Goal: Transaction & Acquisition: Purchase product/service

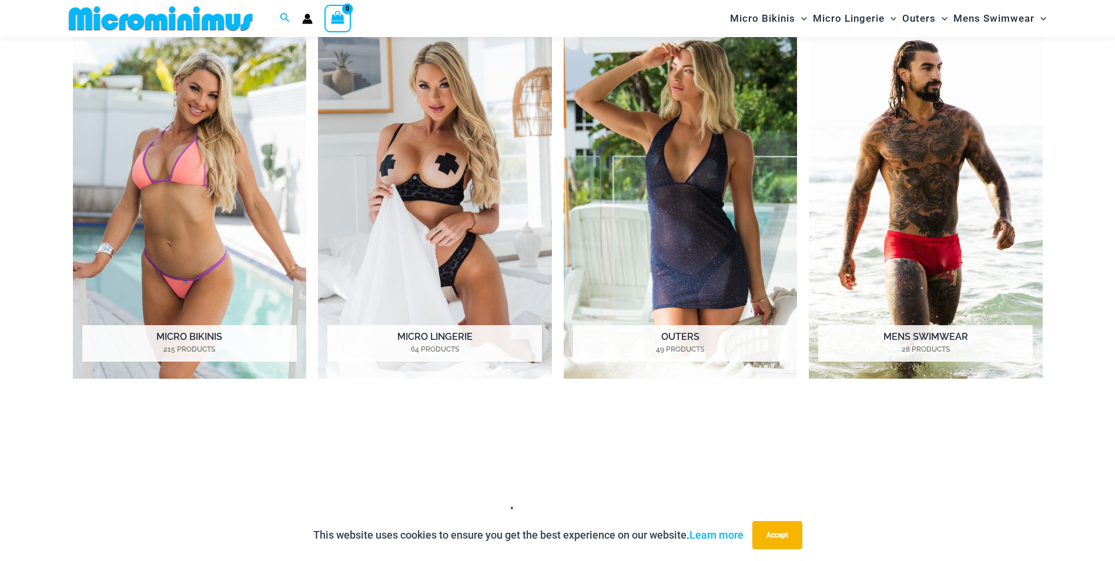
scroll to position [717, 0]
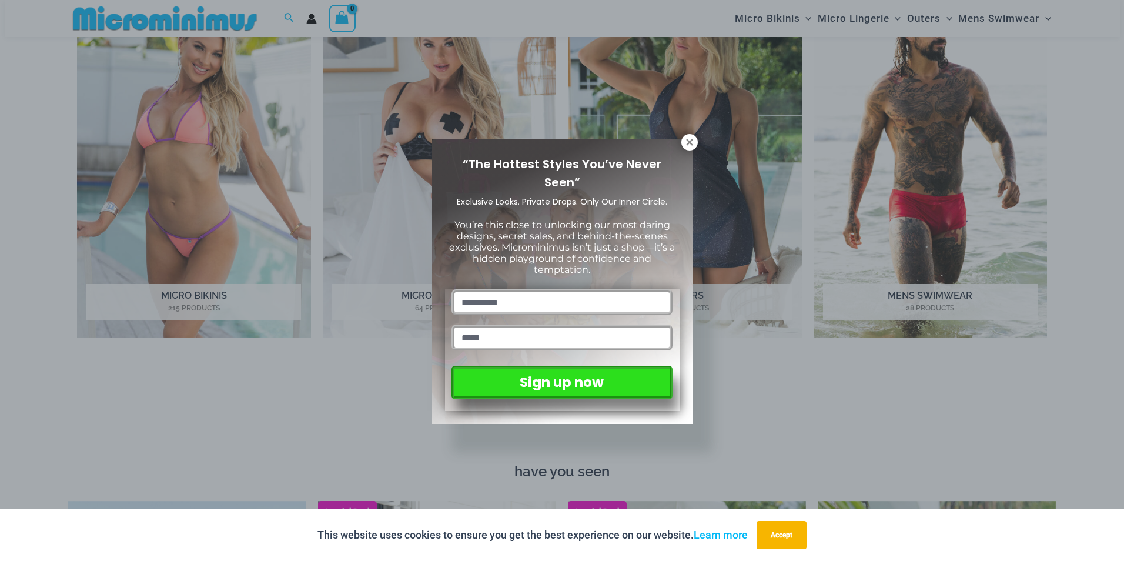
drag, startPoint x: 1121, startPoint y: 48, endPoint x: 1125, endPoint y: 118, distance: 70.1
click at [689, 142] on icon at bounding box center [689, 142] width 6 height 6
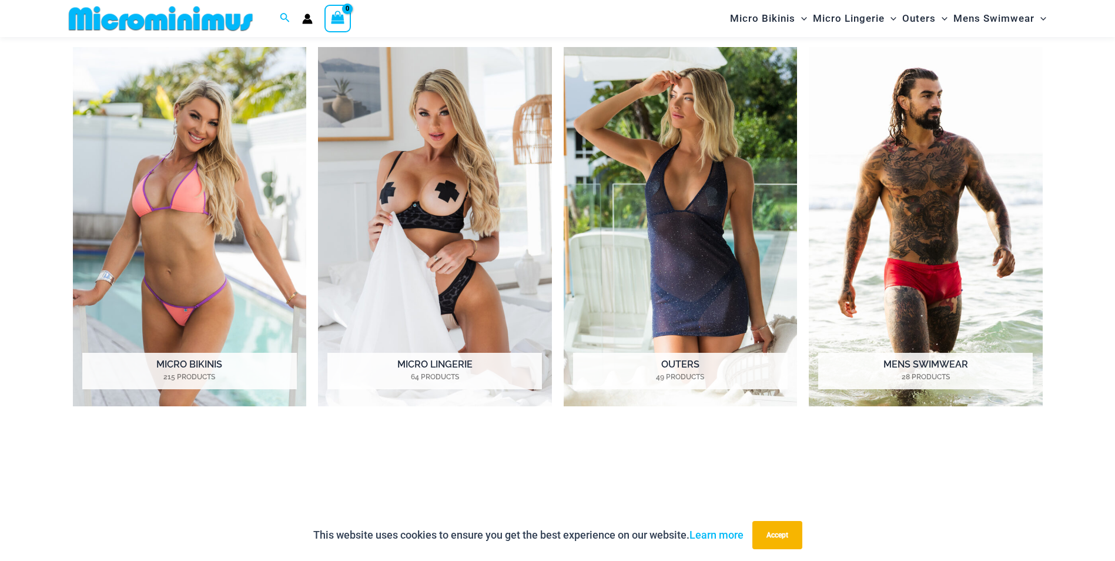
scroll to position [641, 0]
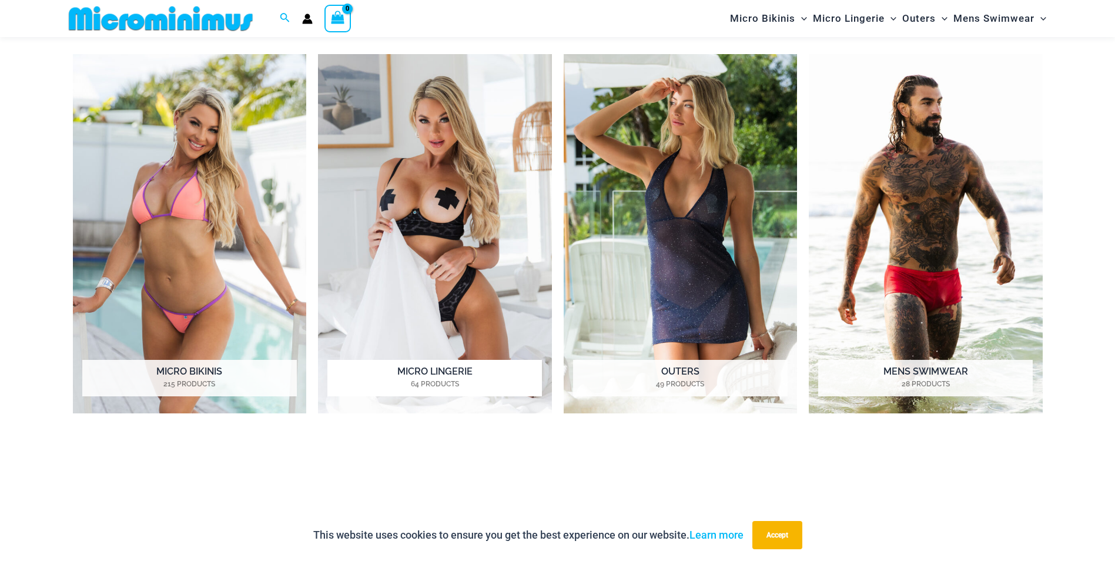
click at [437, 194] on img "Visit product category Micro Lingerie" at bounding box center [435, 233] width 234 height 359
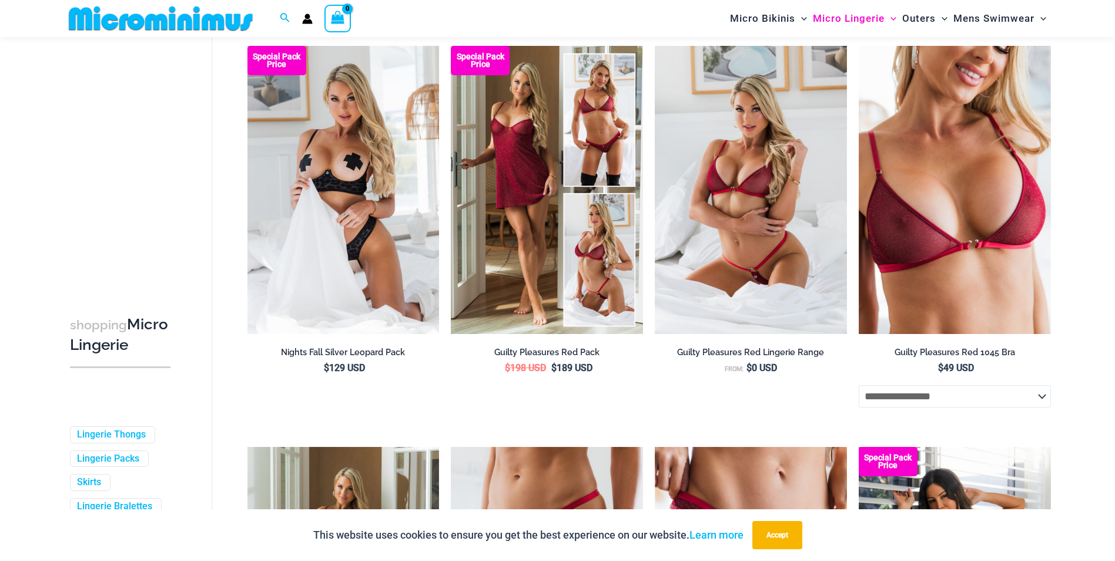
scroll to position [159, 0]
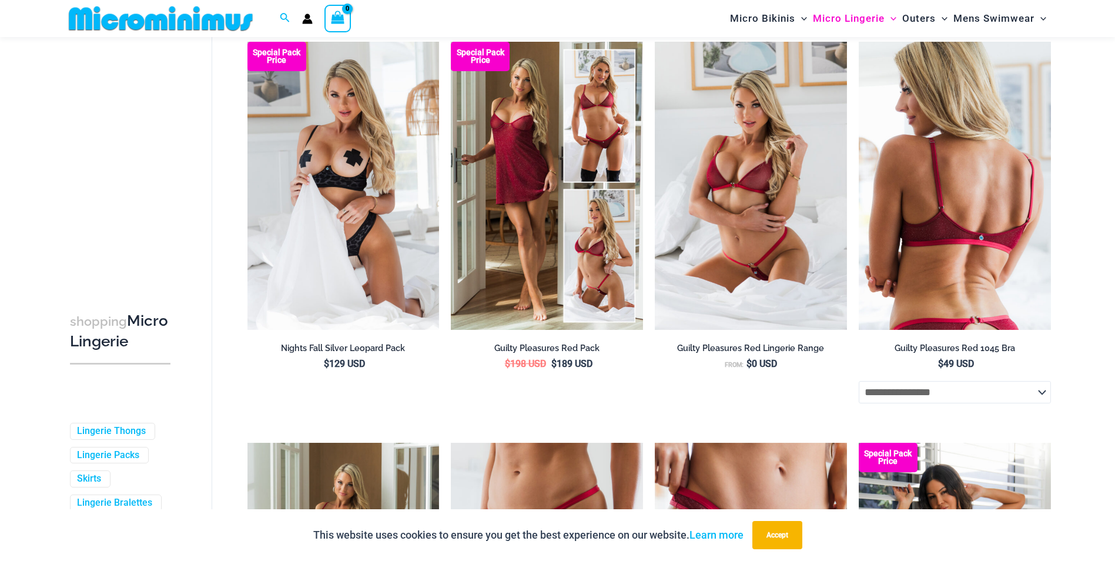
click at [897, 206] on img at bounding box center [955, 186] width 192 height 288
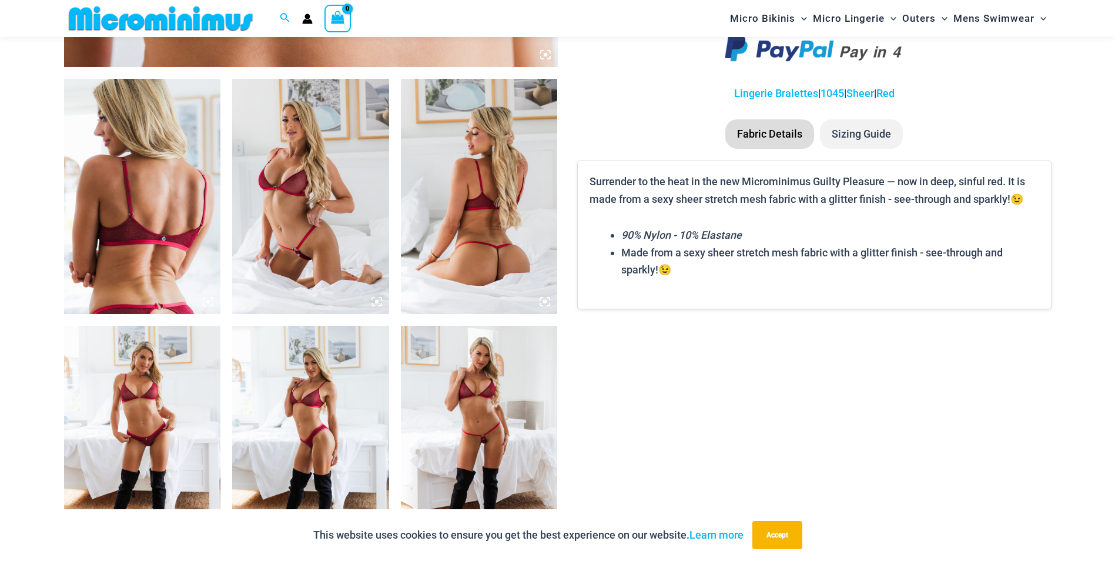
scroll to position [776, 0]
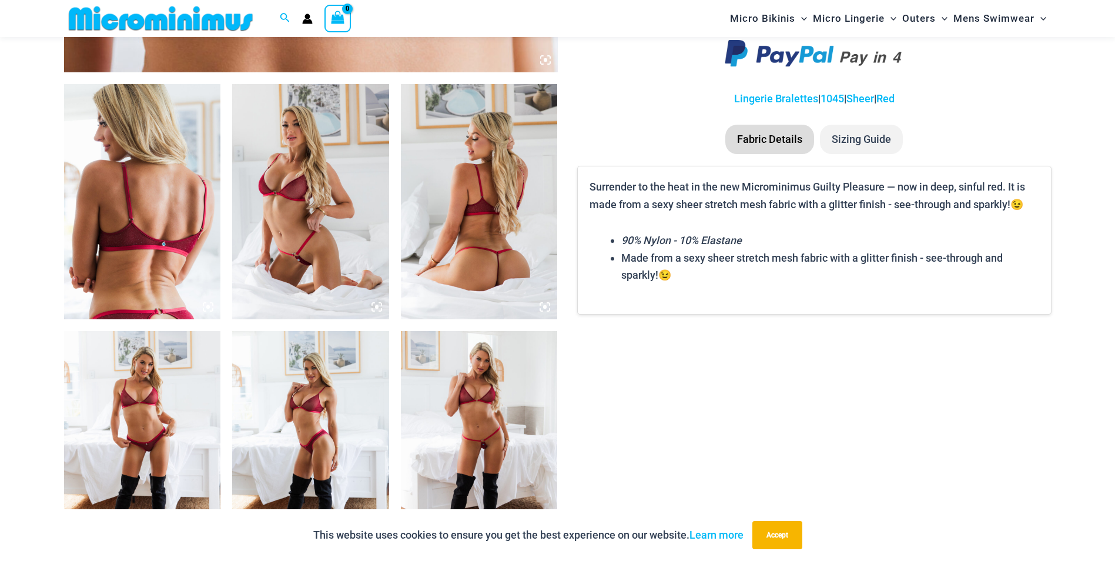
click at [476, 218] on img at bounding box center [479, 201] width 157 height 235
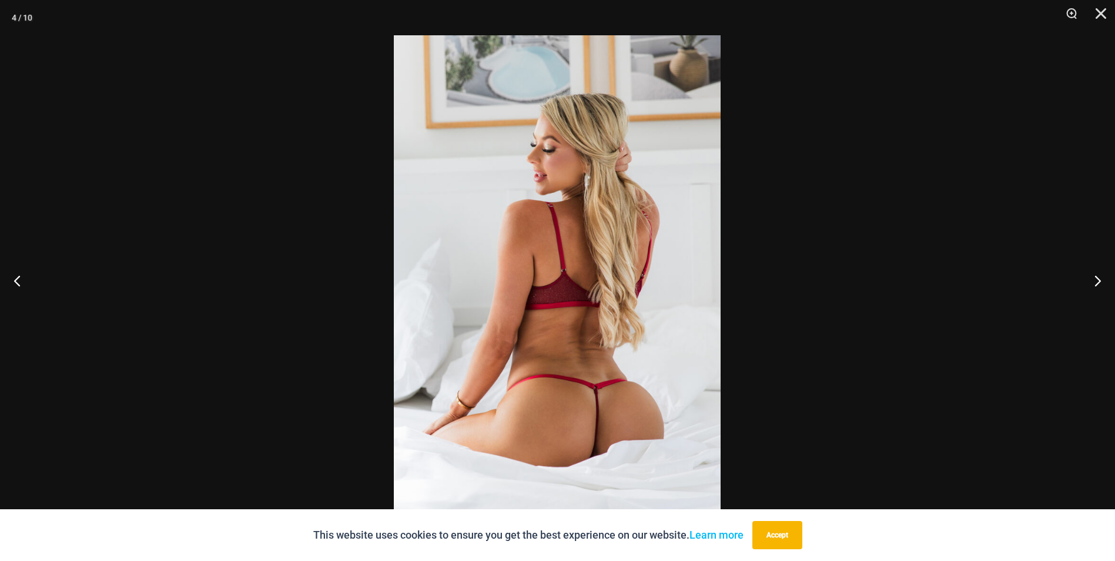
click at [605, 365] on img at bounding box center [557, 280] width 327 height 490
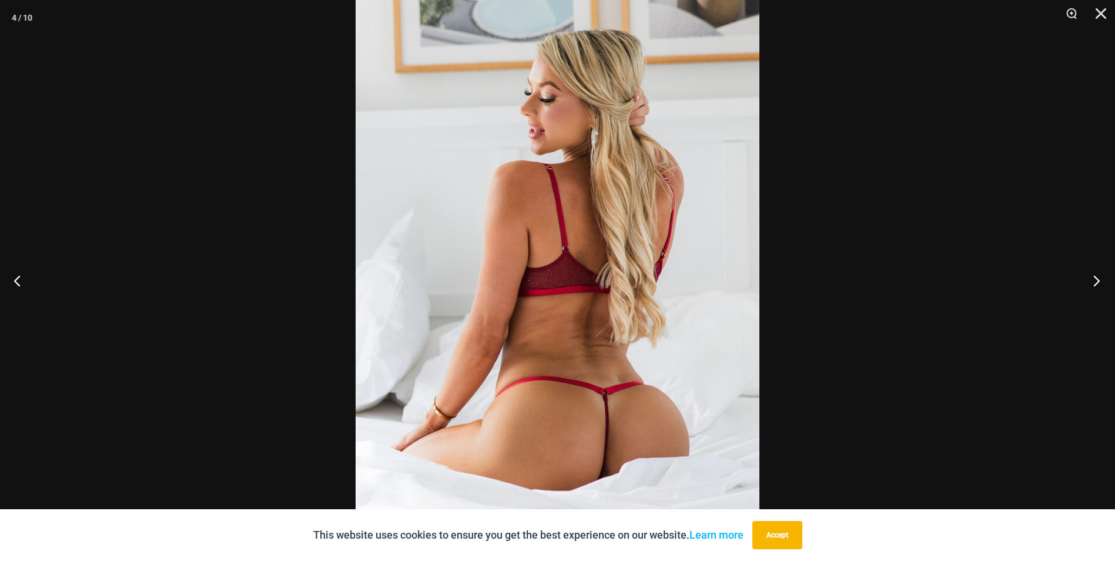
click at [1094, 280] on button "Next" at bounding box center [1093, 280] width 44 height 59
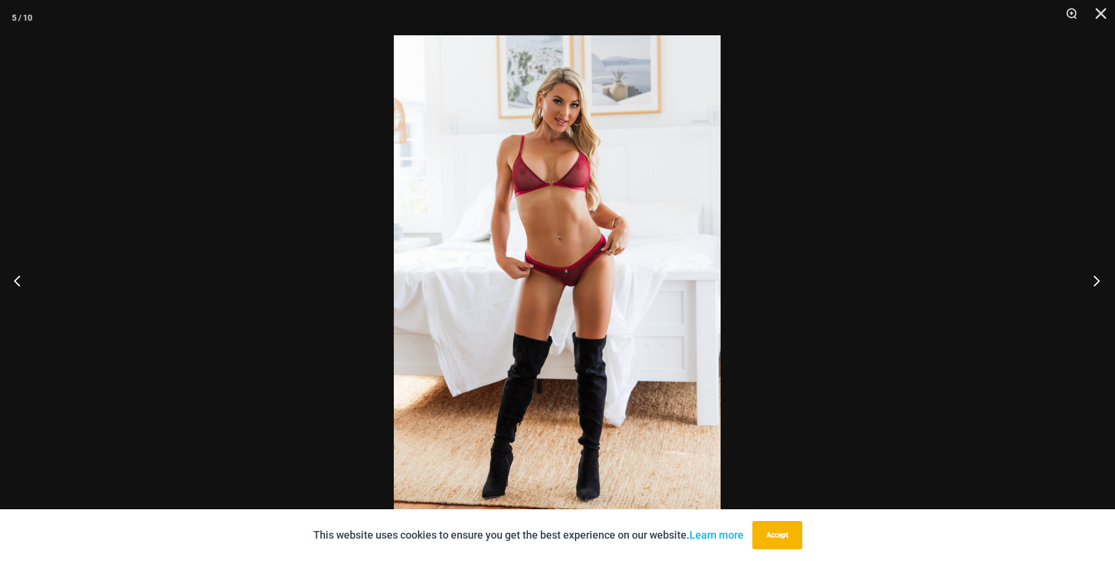
click at [1094, 280] on button "Next" at bounding box center [1093, 280] width 44 height 59
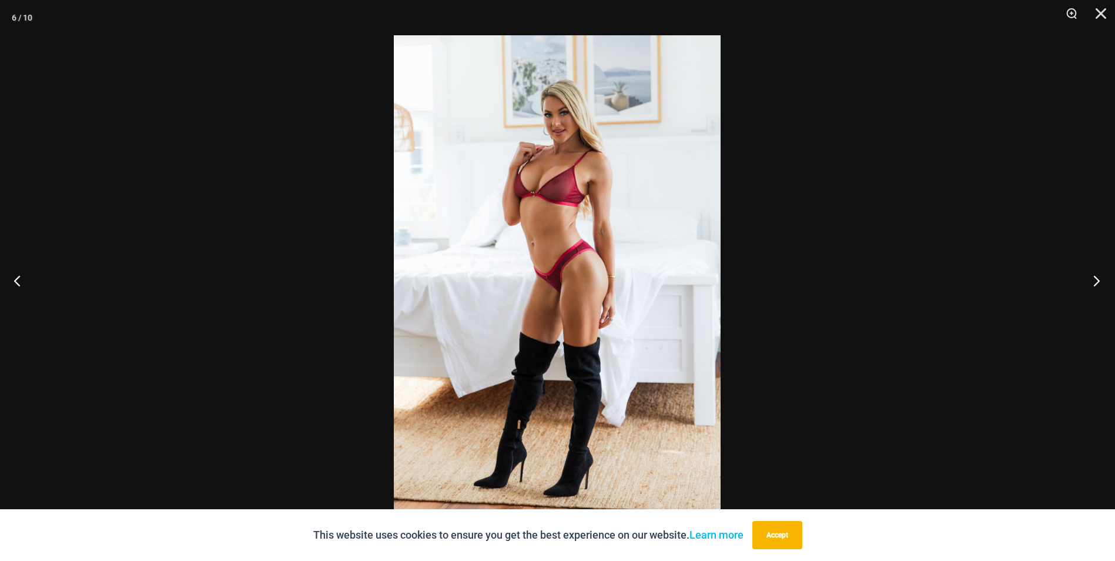
click at [1094, 280] on button "Next" at bounding box center [1093, 280] width 44 height 59
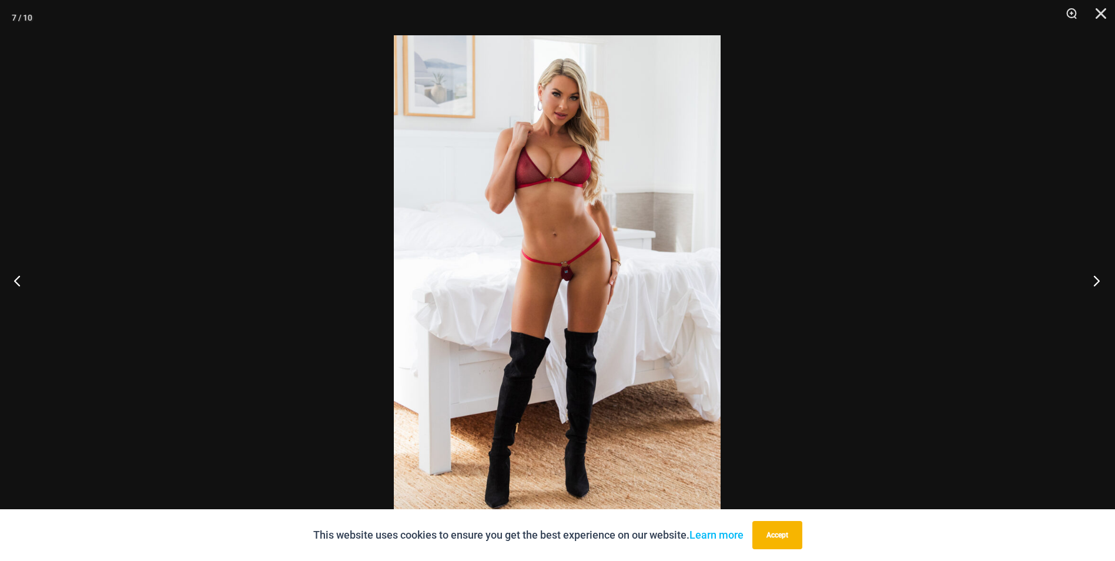
click at [1094, 280] on button "Next" at bounding box center [1093, 280] width 44 height 59
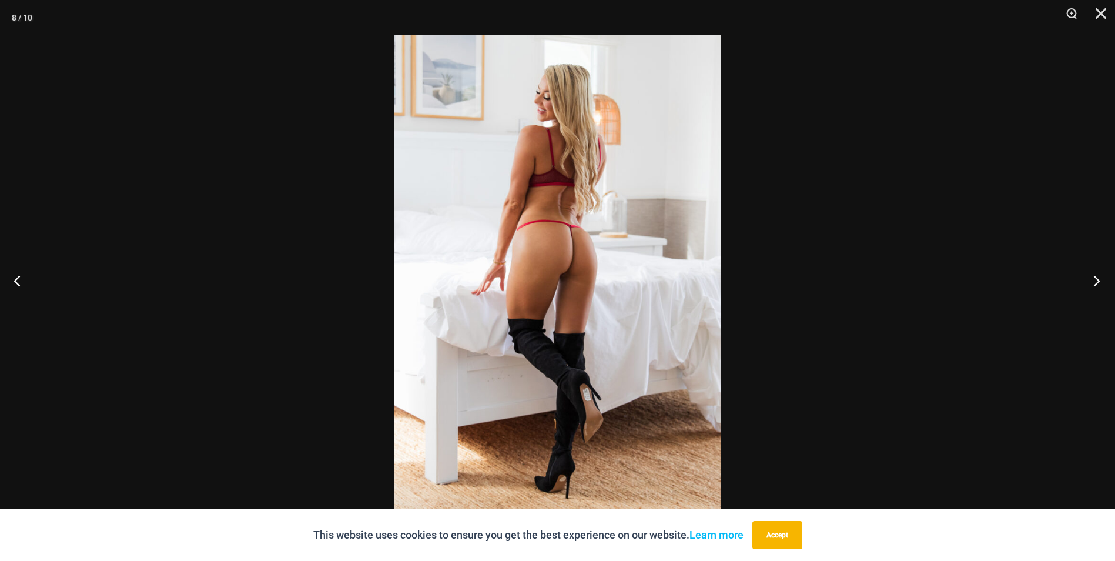
click at [1094, 280] on button "Next" at bounding box center [1093, 280] width 44 height 59
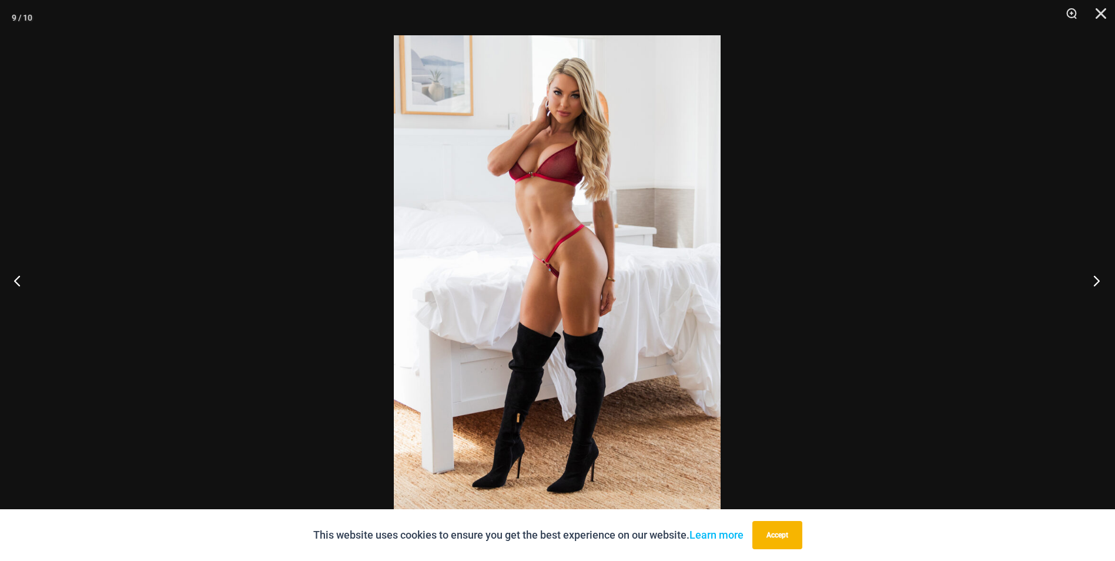
click at [1094, 280] on button "Next" at bounding box center [1093, 280] width 44 height 59
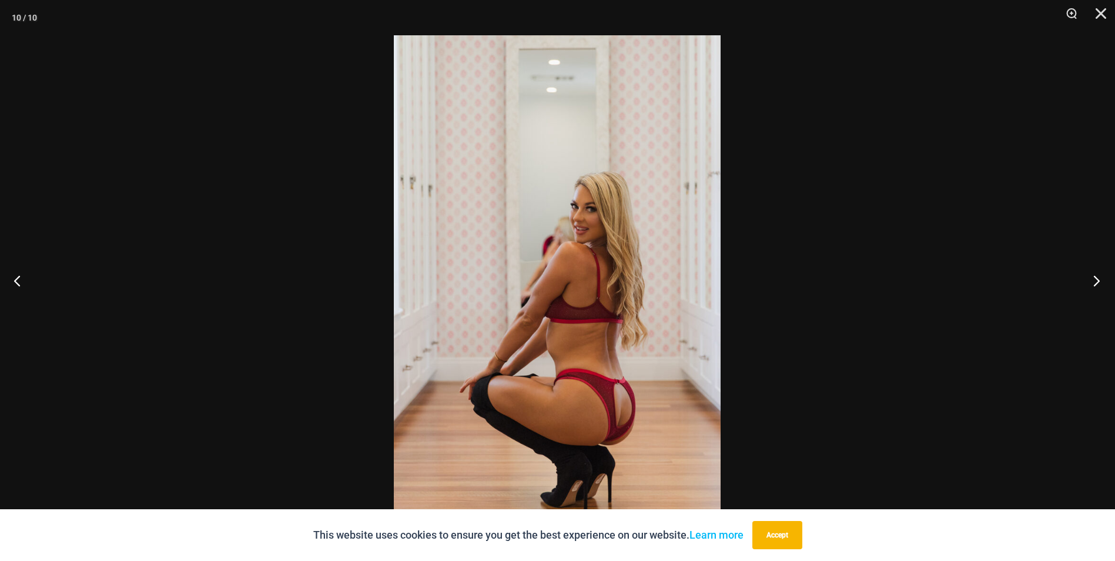
click at [1094, 280] on button "Next" at bounding box center [1093, 280] width 44 height 59
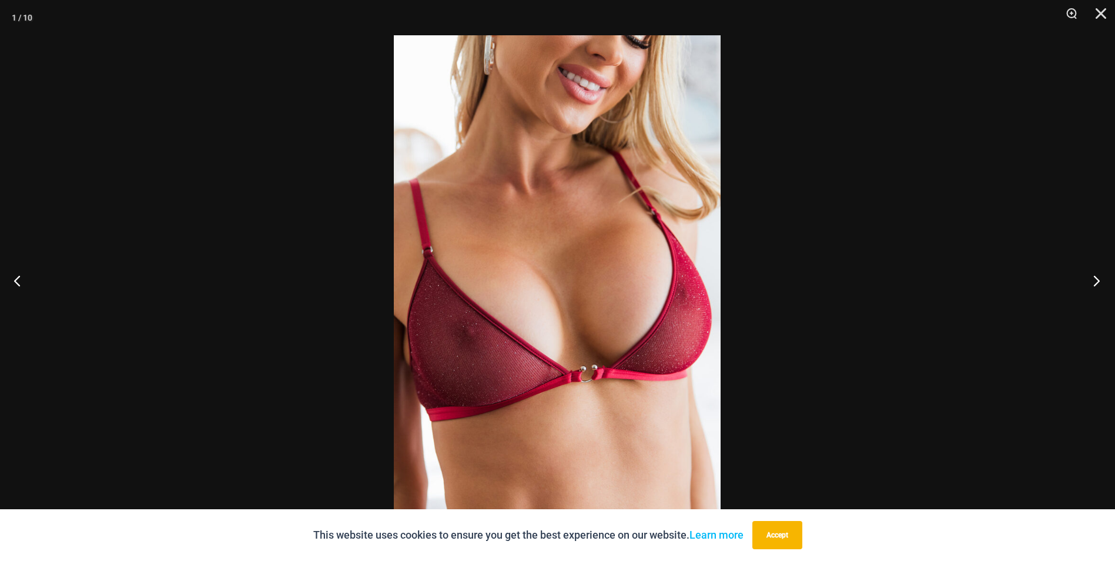
click at [1094, 280] on button "Next" at bounding box center [1093, 280] width 44 height 59
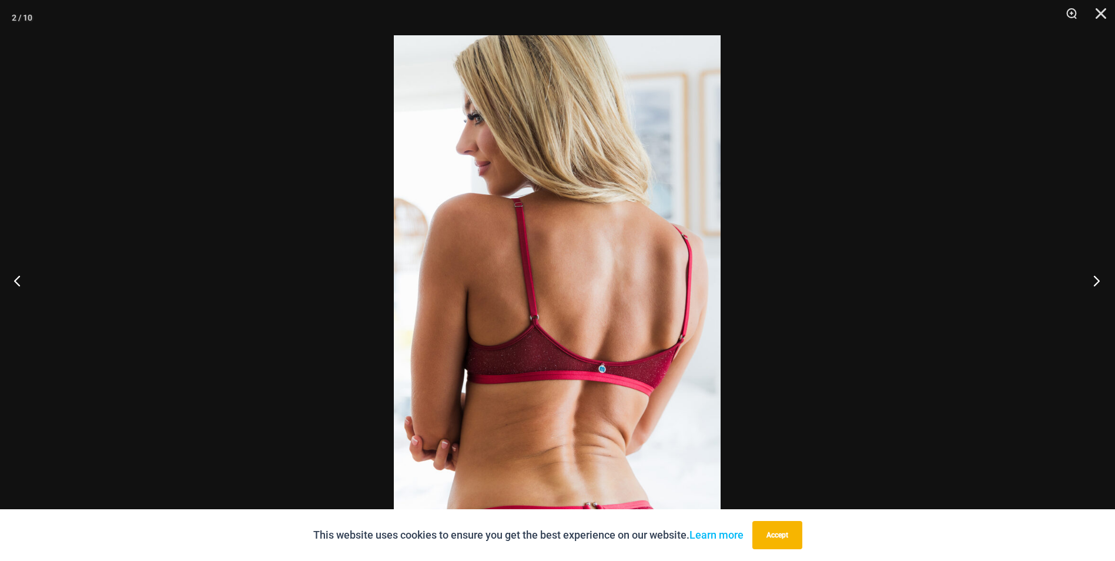
click at [1094, 280] on button "Next" at bounding box center [1093, 280] width 44 height 59
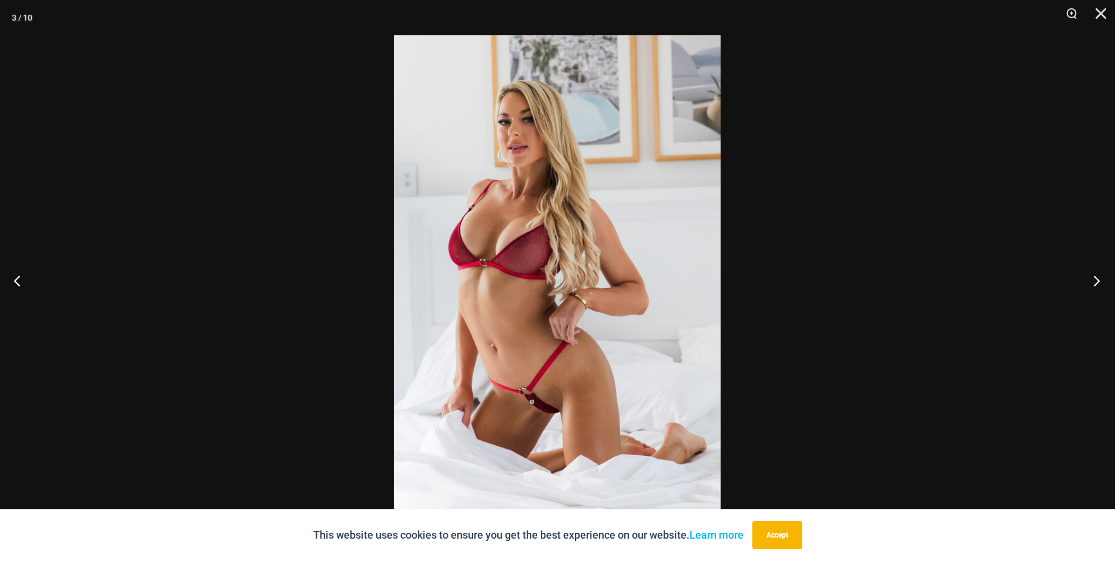
click at [1094, 280] on button "Next" at bounding box center [1093, 280] width 44 height 59
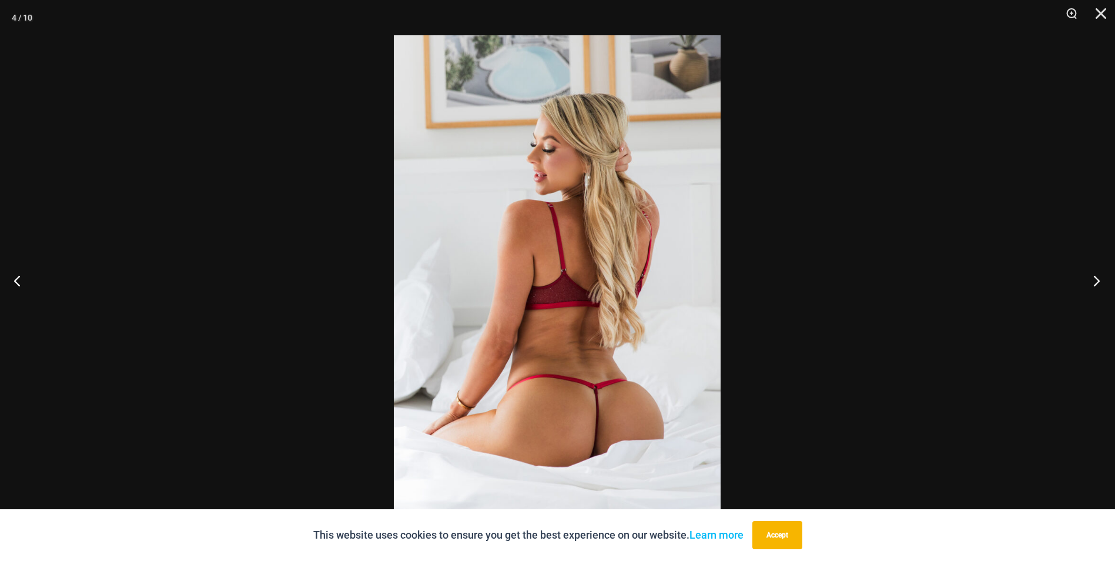
click at [1094, 280] on button "Next" at bounding box center [1093, 280] width 44 height 59
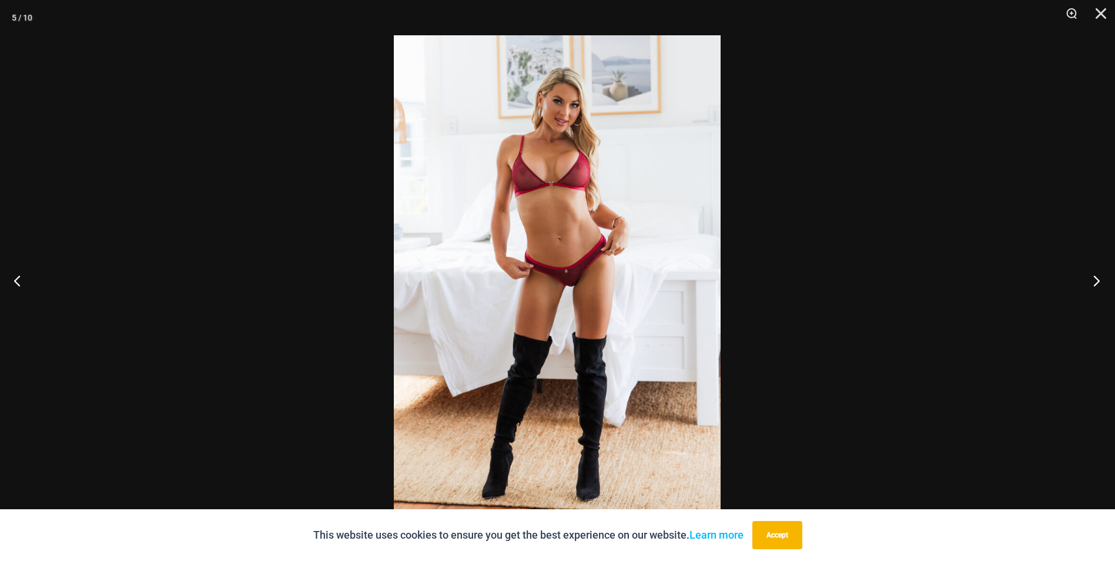
click at [1094, 280] on button "Next" at bounding box center [1093, 280] width 44 height 59
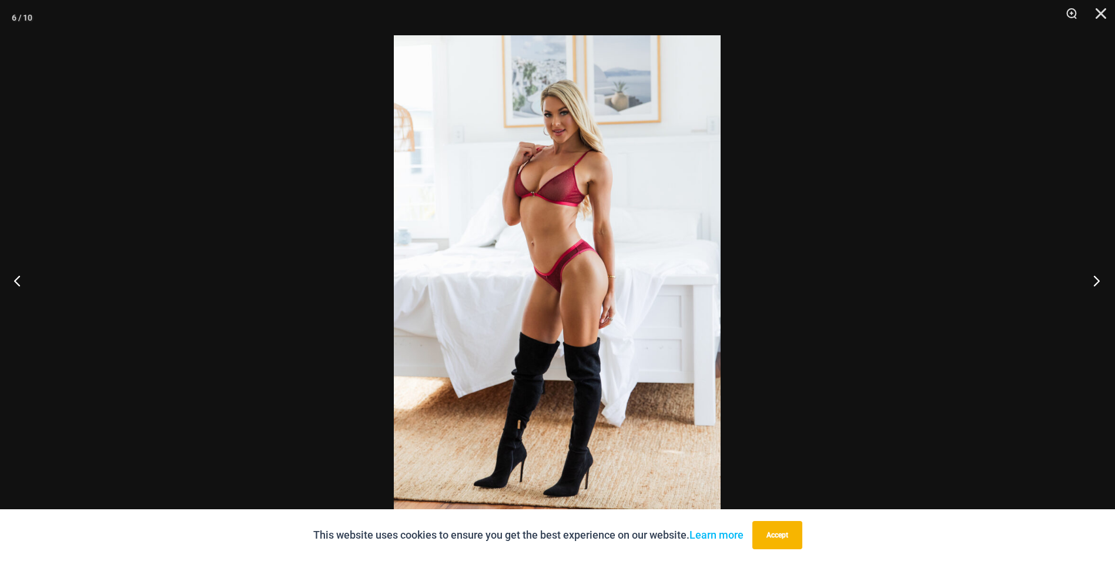
click at [1094, 280] on button "Next" at bounding box center [1093, 280] width 44 height 59
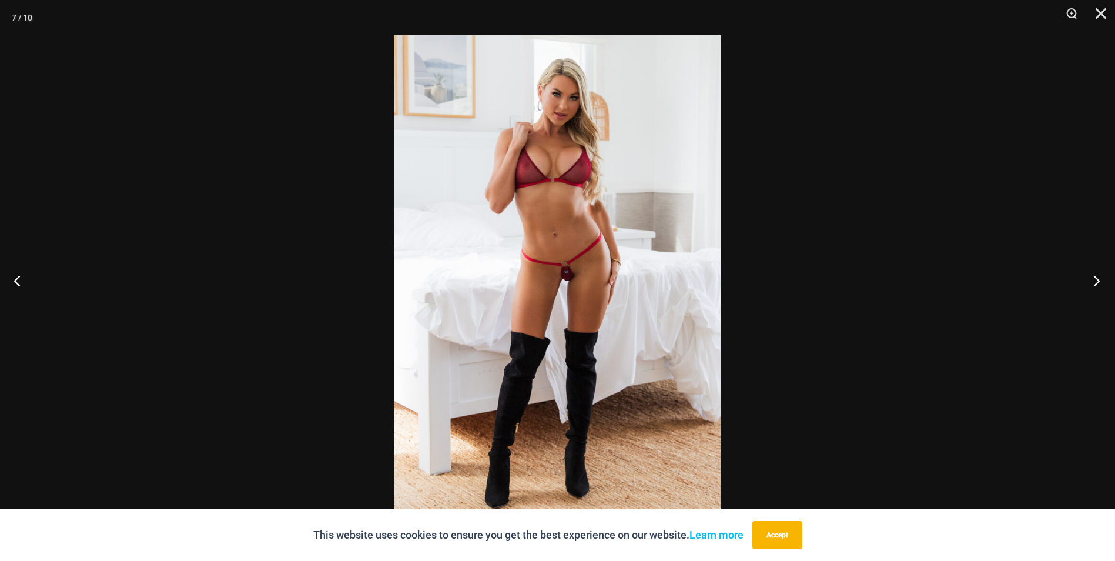
click at [1095, 280] on button "Next" at bounding box center [1093, 280] width 44 height 59
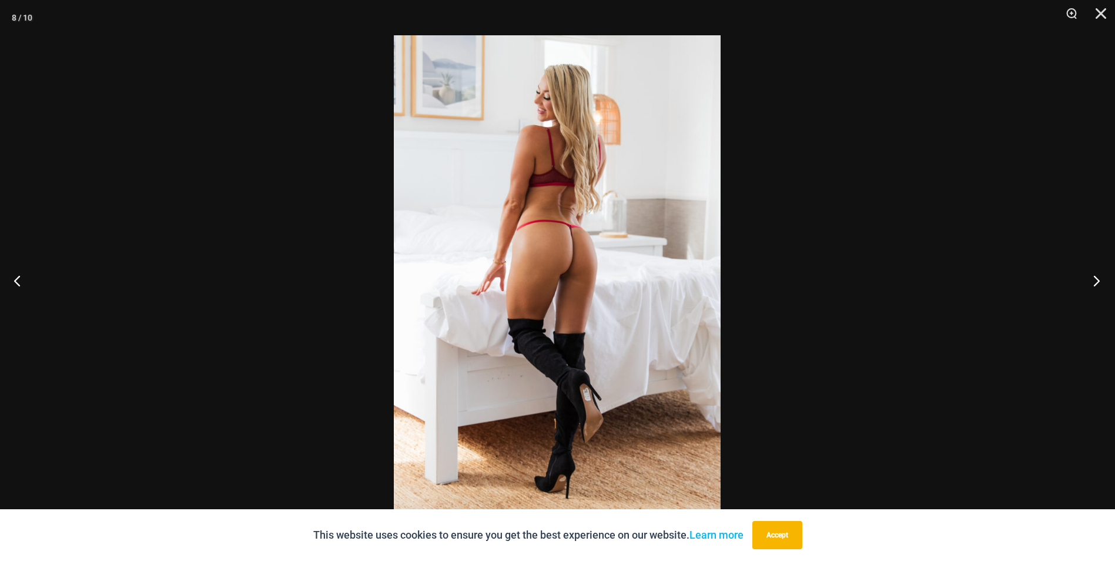
click at [1095, 280] on button "Next" at bounding box center [1093, 280] width 44 height 59
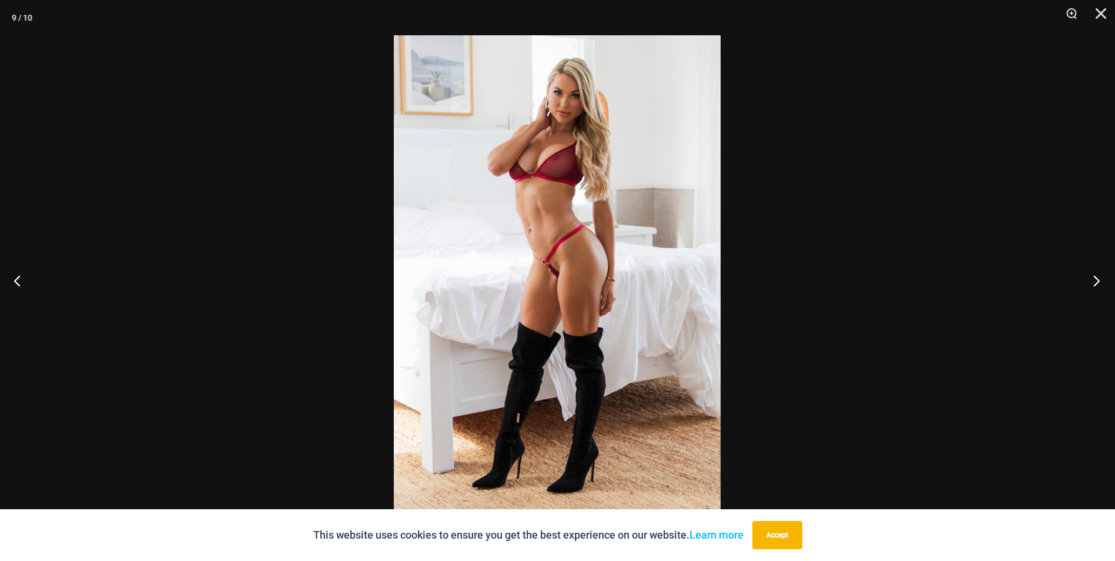
click at [1095, 280] on button "Next" at bounding box center [1093, 280] width 44 height 59
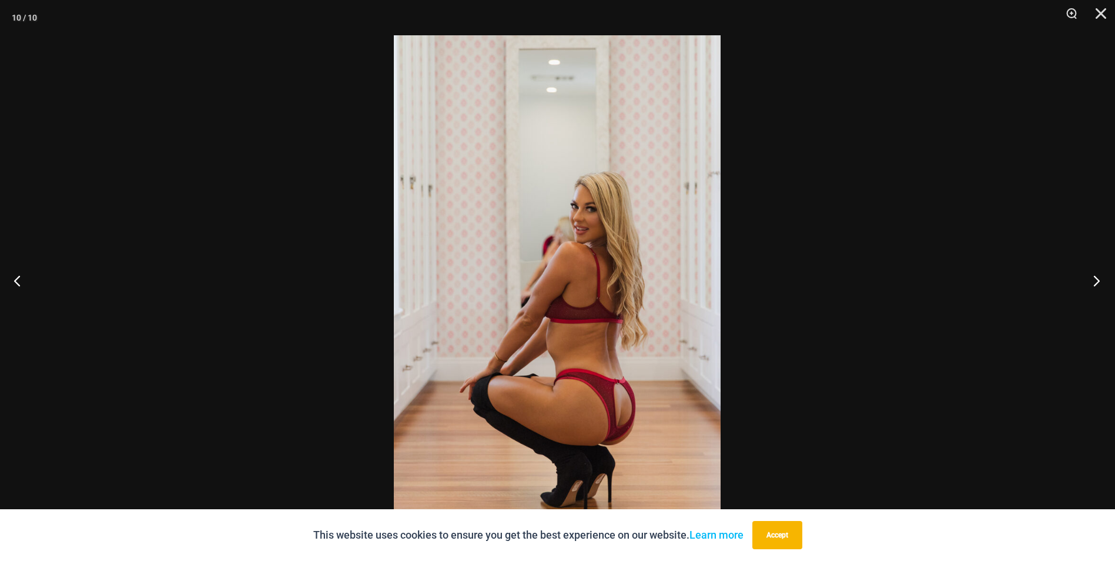
click at [1095, 280] on button "Next" at bounding box center [1093, 280] width 44 height 59
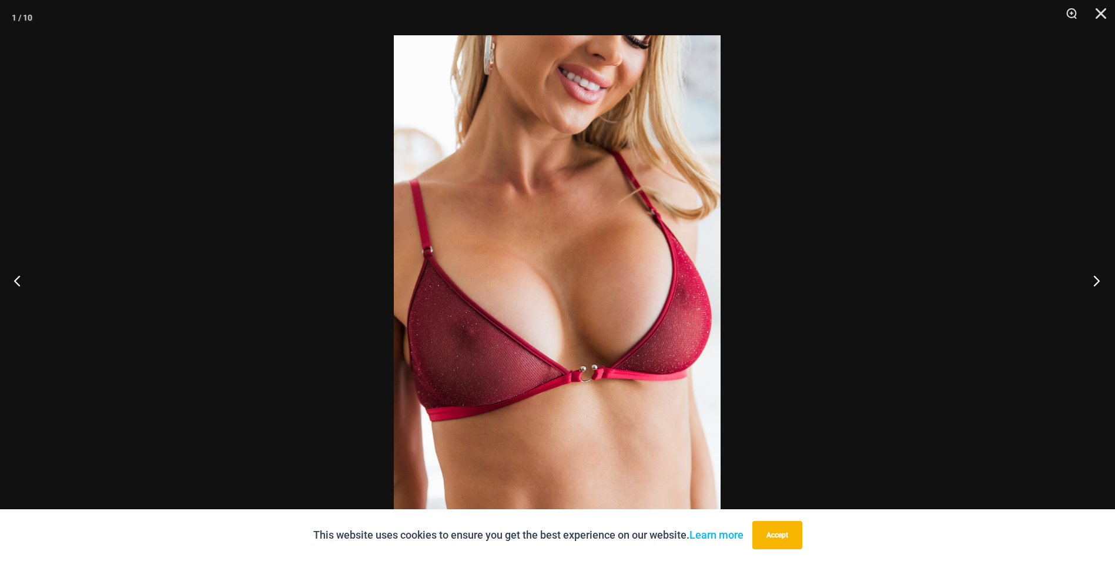
click at [1095, 280] on button "Next" at bounding box center [1093, 280] width 44 height 59
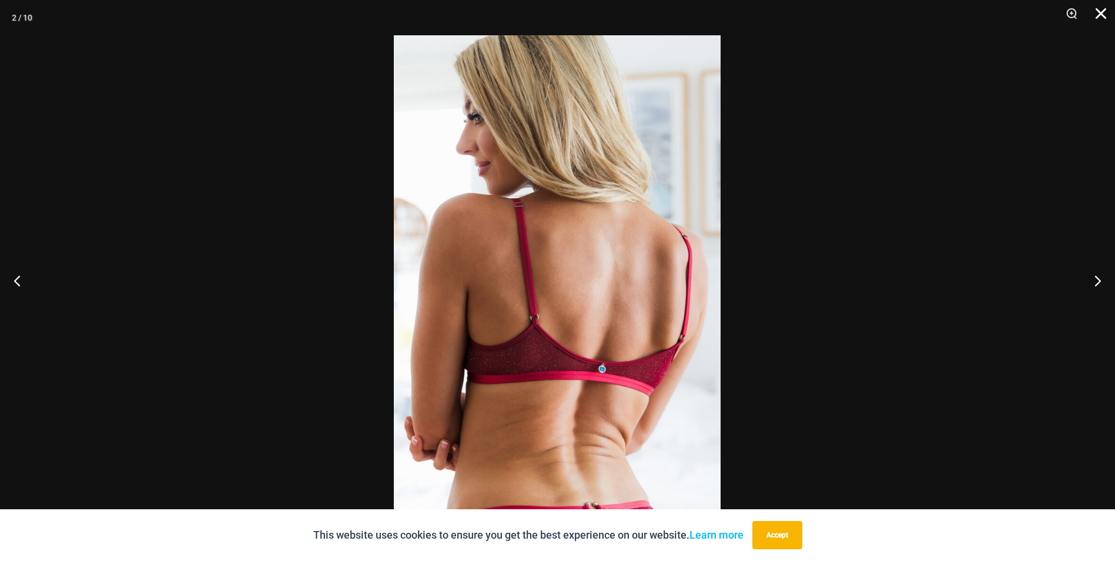
click at [1101, 14] on button "Close" at bounding box center [1096, 17] width 29 height 35
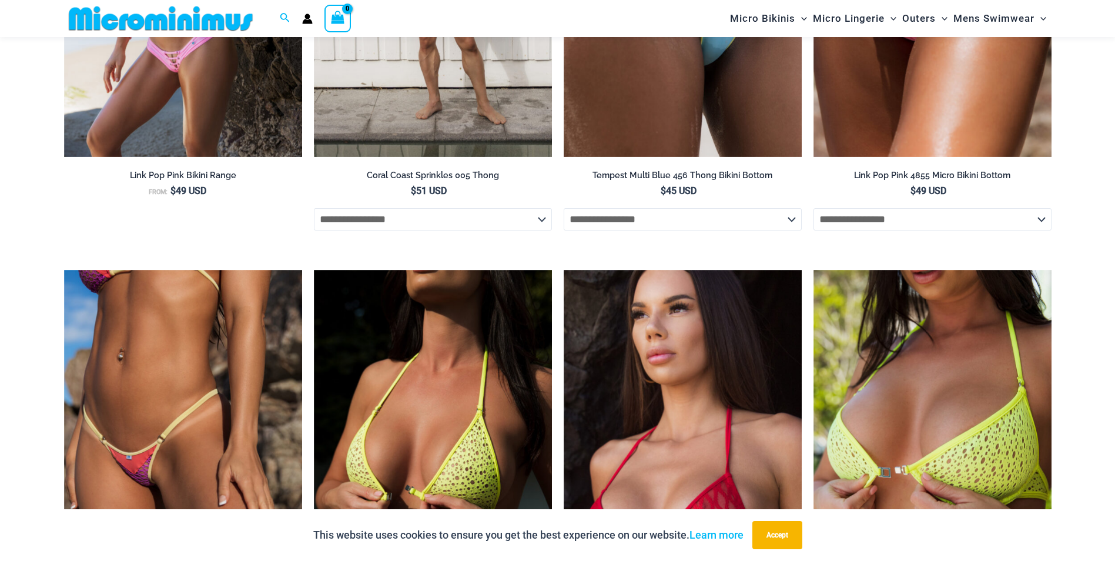
scroll to position [2022, 0]
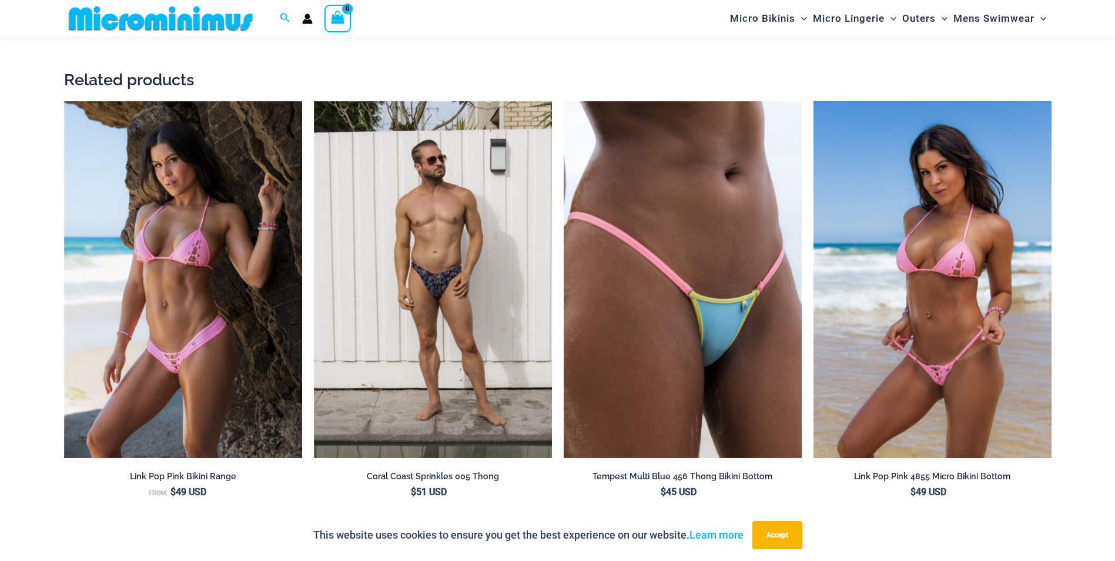
click at [891, 303] on img at bounding box center [933, 279] width 238 height 357
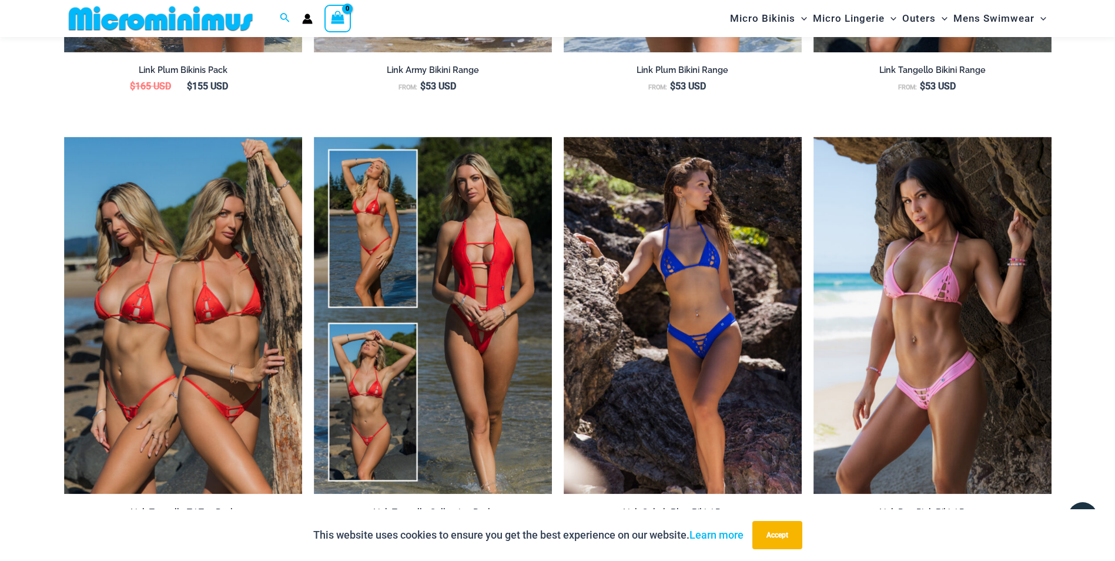
scroll to position [1668, 0]
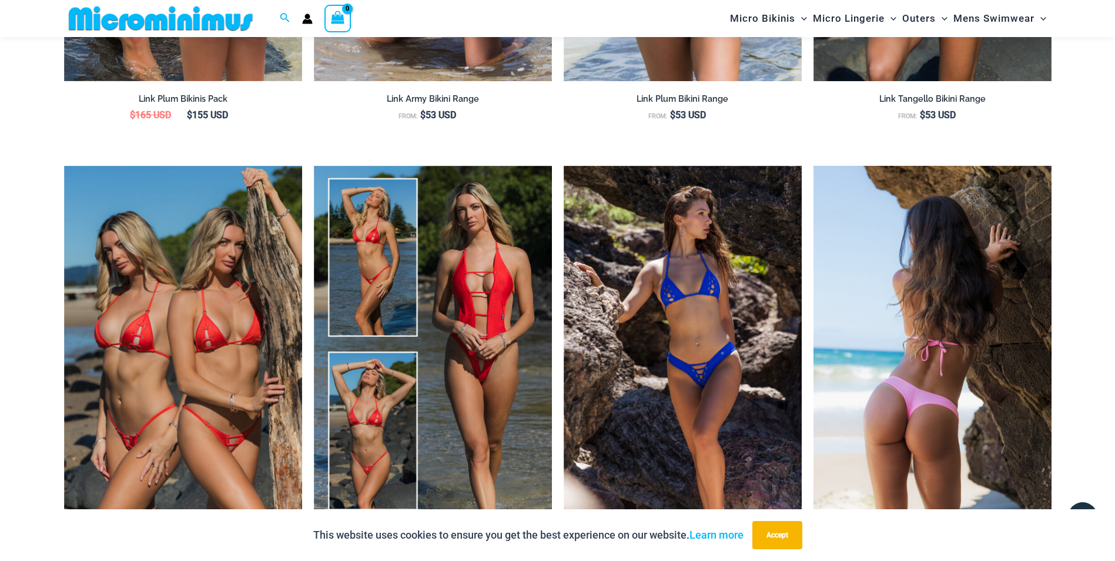
click at [964, 363] on img at bounding box center [933, 344] width 238 height 357
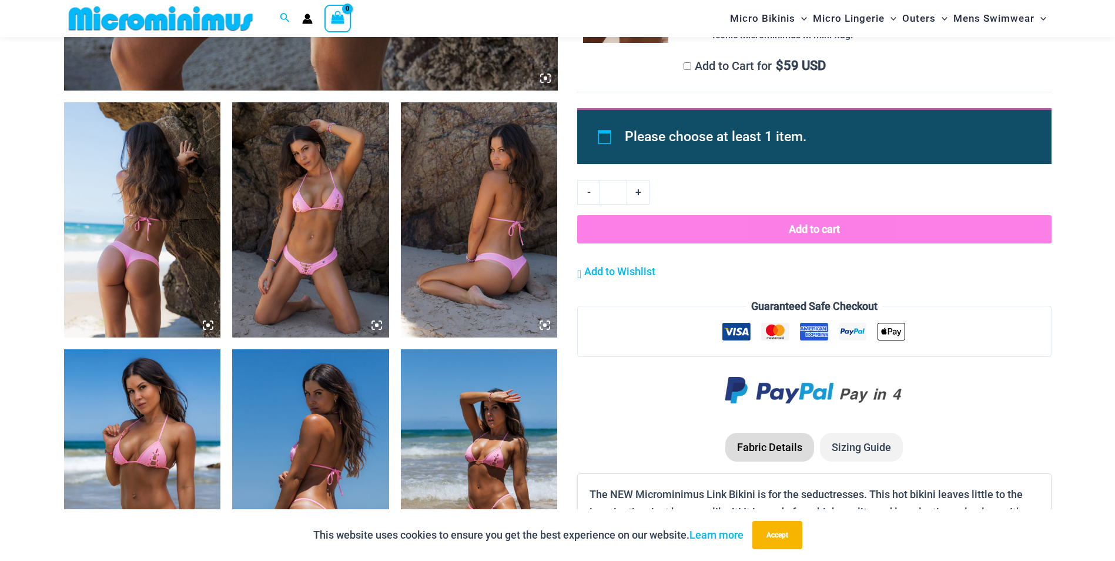
scroll to position [769, 0]
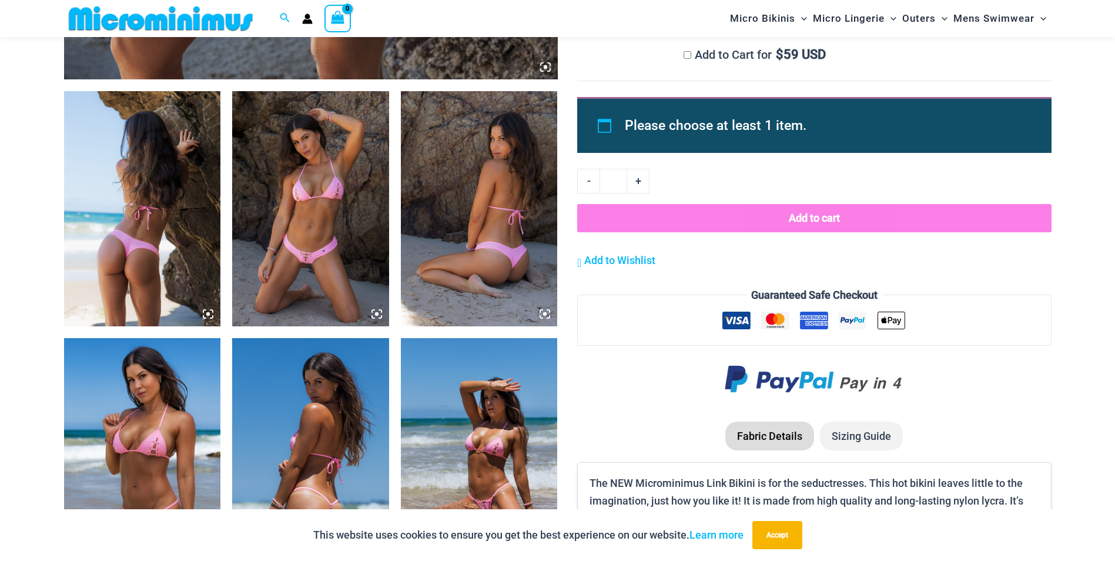
click at [123, 445] on img at bounding box center [142, 455] width 157 height 235
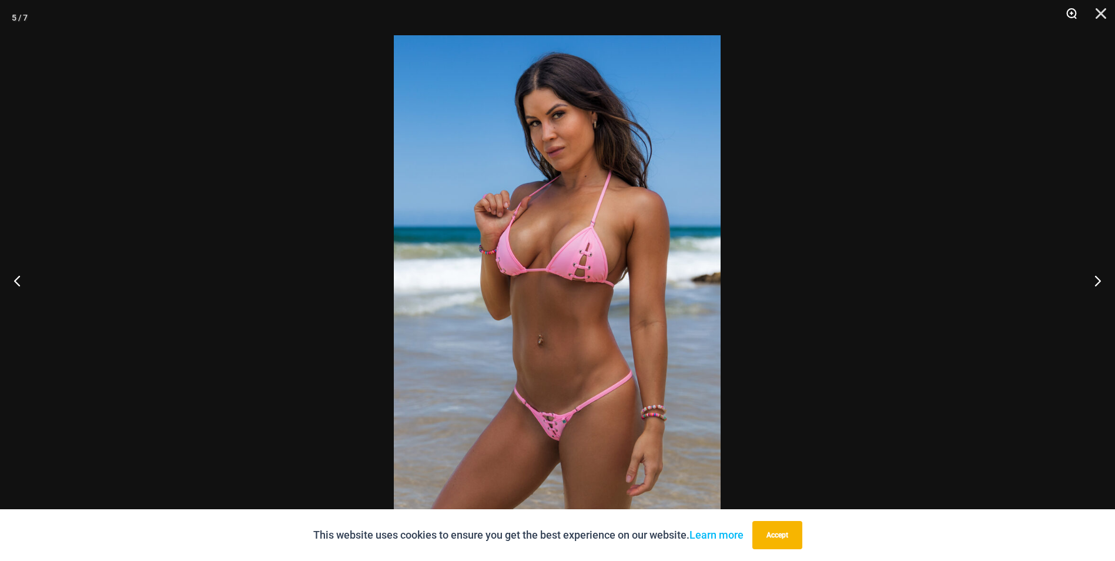
click at [1072, 14] on button "Zoom" at bounding box center [1067, 17] width 29 height 35
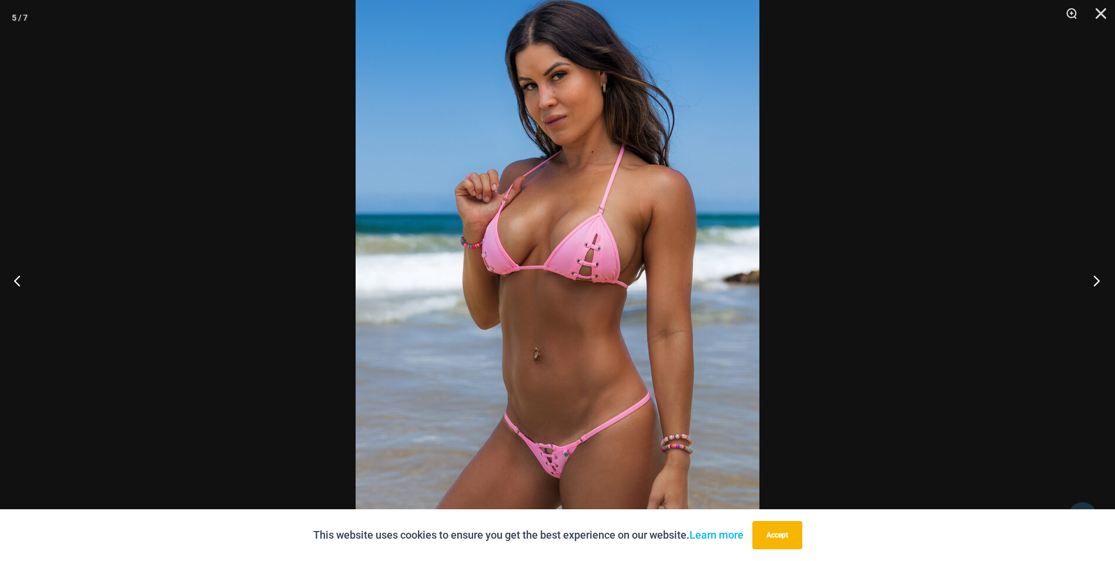
click at [1094, 282] on button "Next" at bounding box center [1093, 280] width 44 height 59
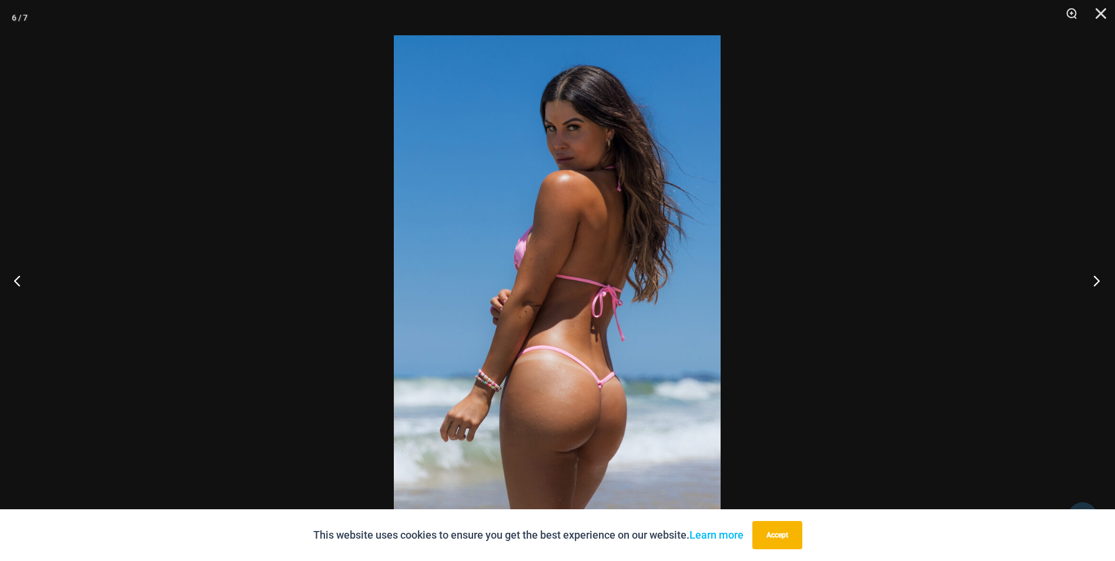
click at [1093, 280] on button "Next" at bounding box center [1093, 280] width 44 height 59
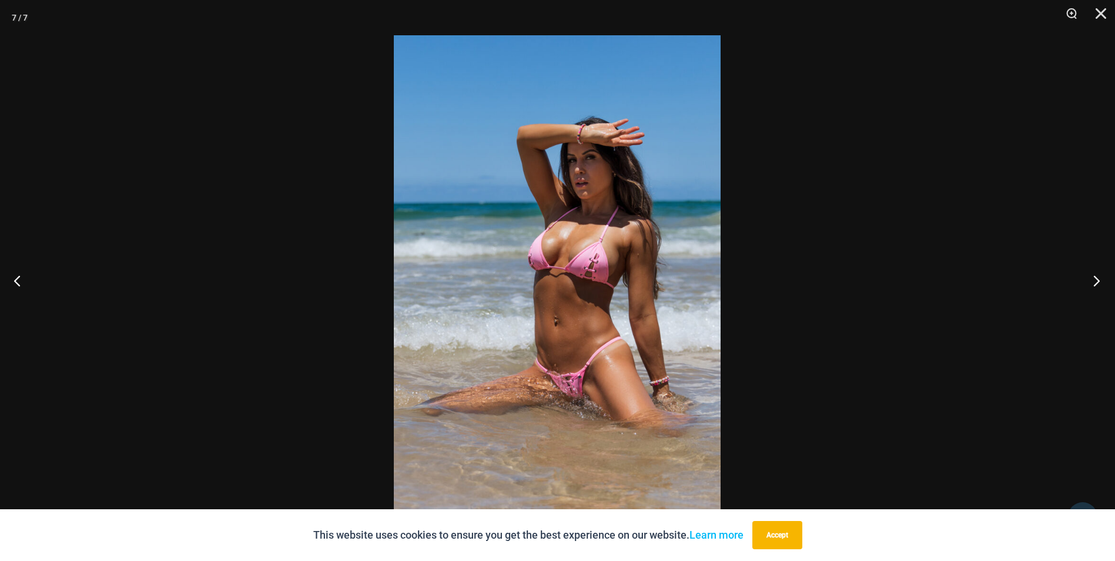
click at [1092, 278] on button "Next" at bounding box center [1093, 280] width 44 height 59
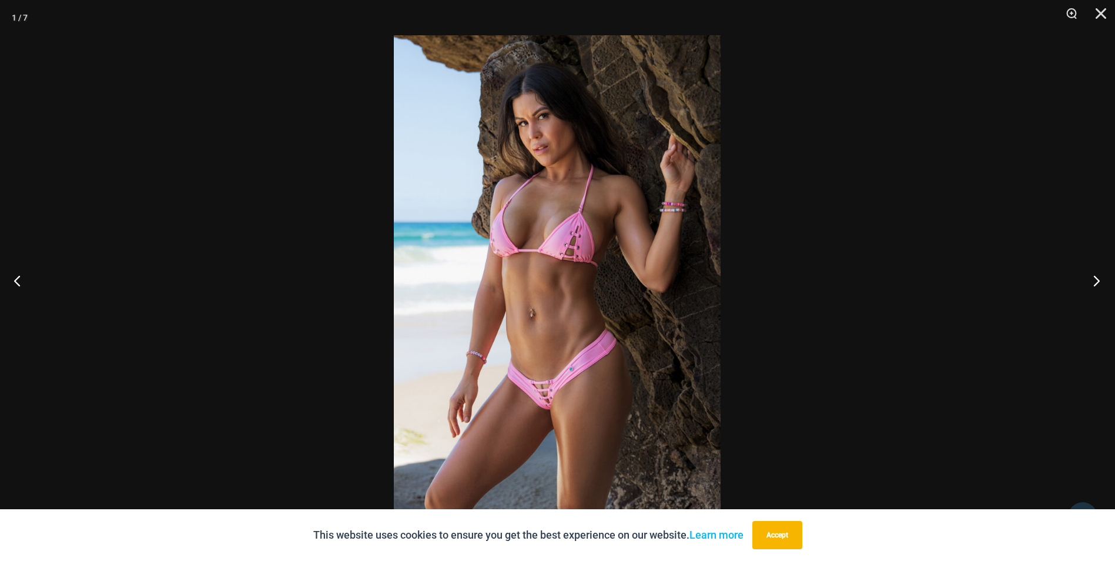
click at [1091, 276] on button "Next" at bounding box center [1093, 280] width 44 height 59
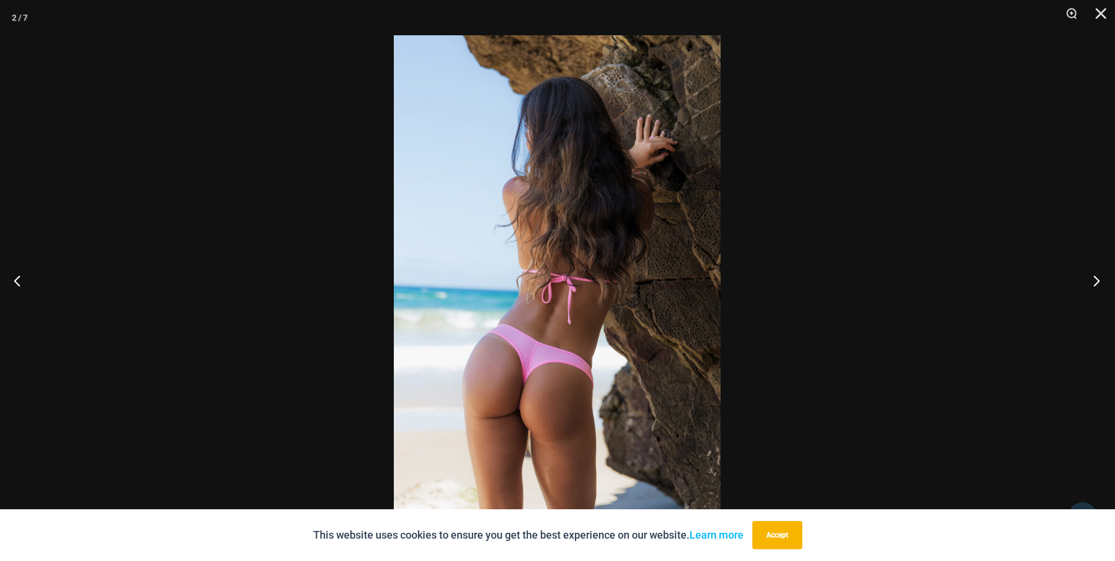
click at [1091, 276] on button "Next" at bounding box center [1093, 280] width 44 height 59
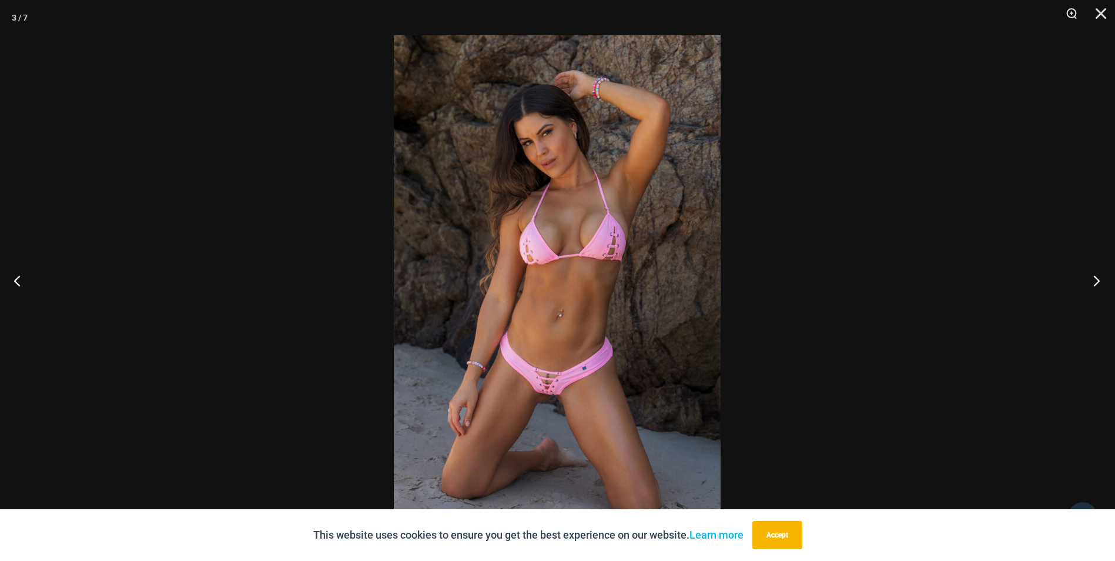
click at [1090, 276] on button "Next" at bounding box center [1093, 280] width 44 height 59
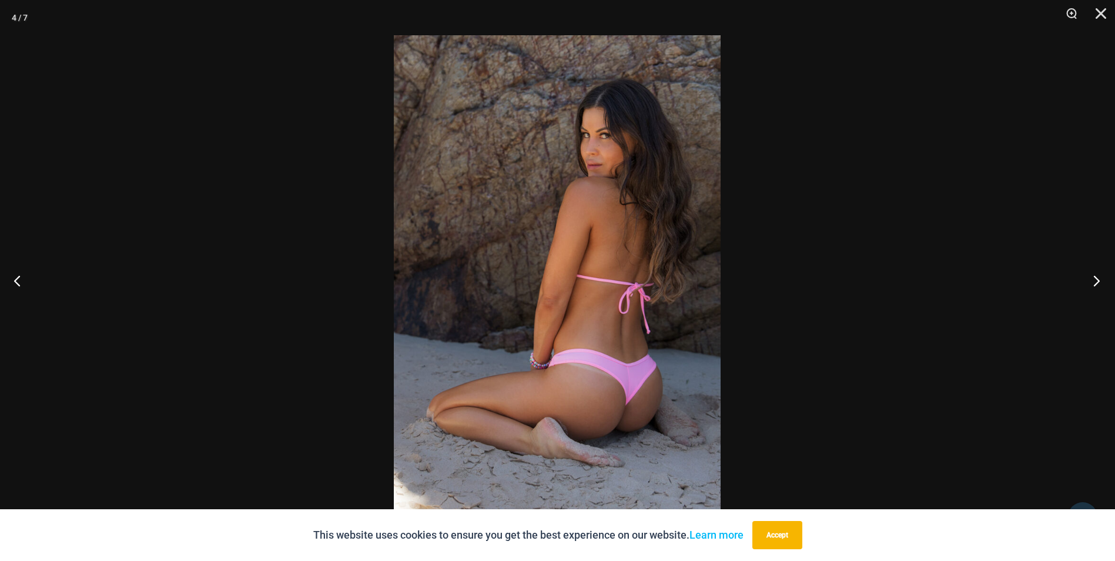
click at [1090, 276] on button "Next" at bounding box center [1093, 280] width 44 height 59
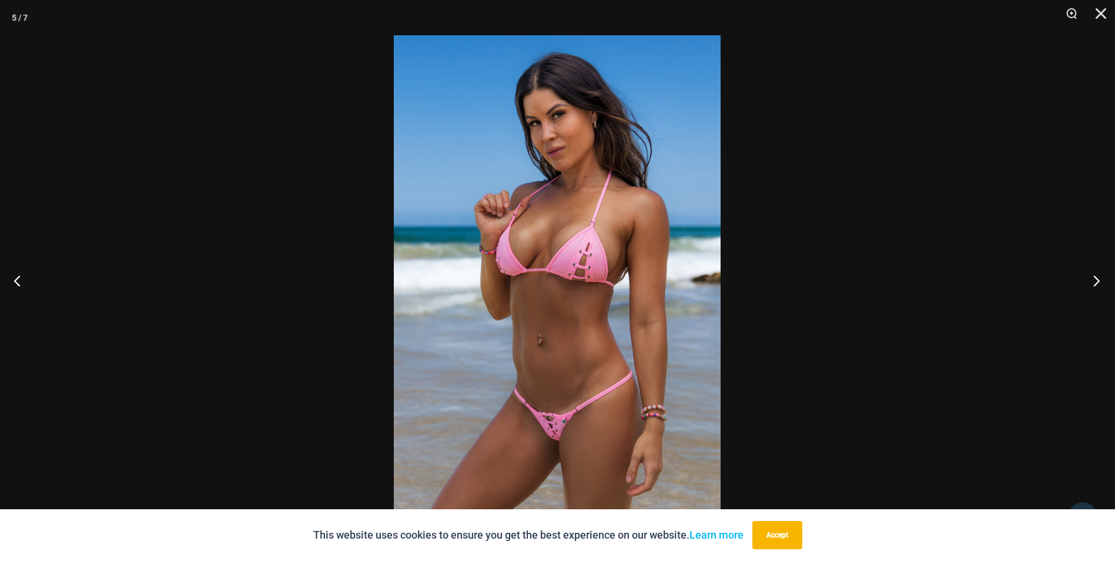
click at [1090, 276] on button "Next" at bounding box center [1093, 280] width 44 height 59
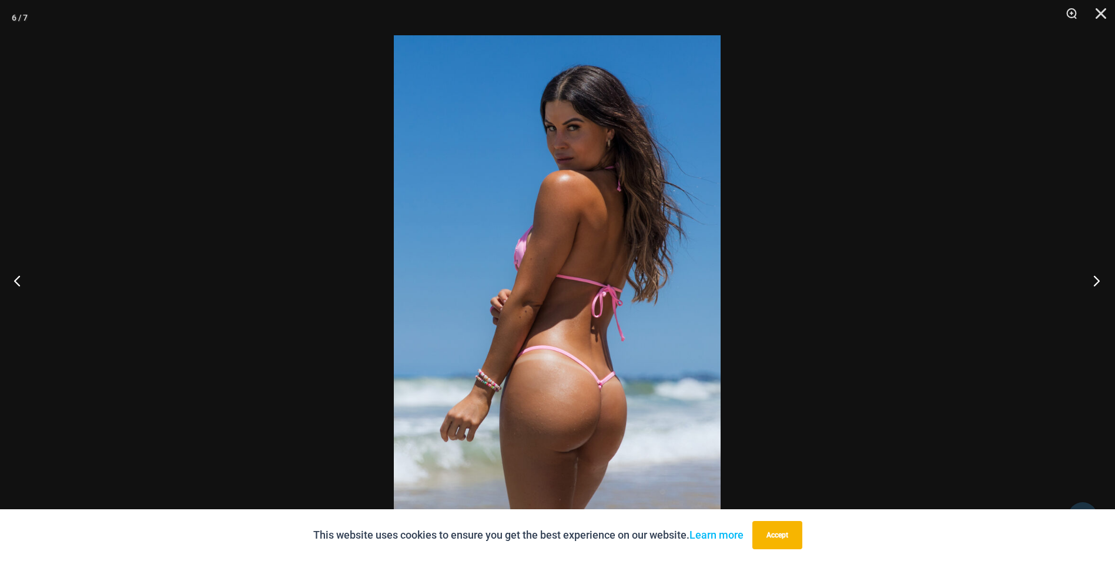
click at [1090, 276] on button "Next" at bounding box center [1093, 280] width 44 height 59
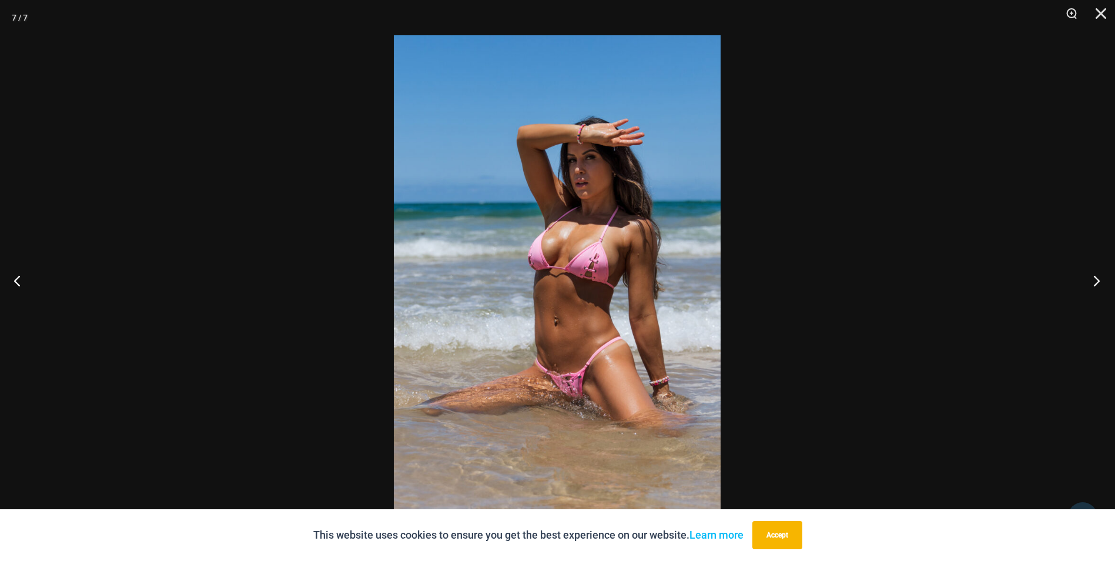
click at [1090, 276] on button "Next" at bounding box center [1093, 280] width 44 height 59
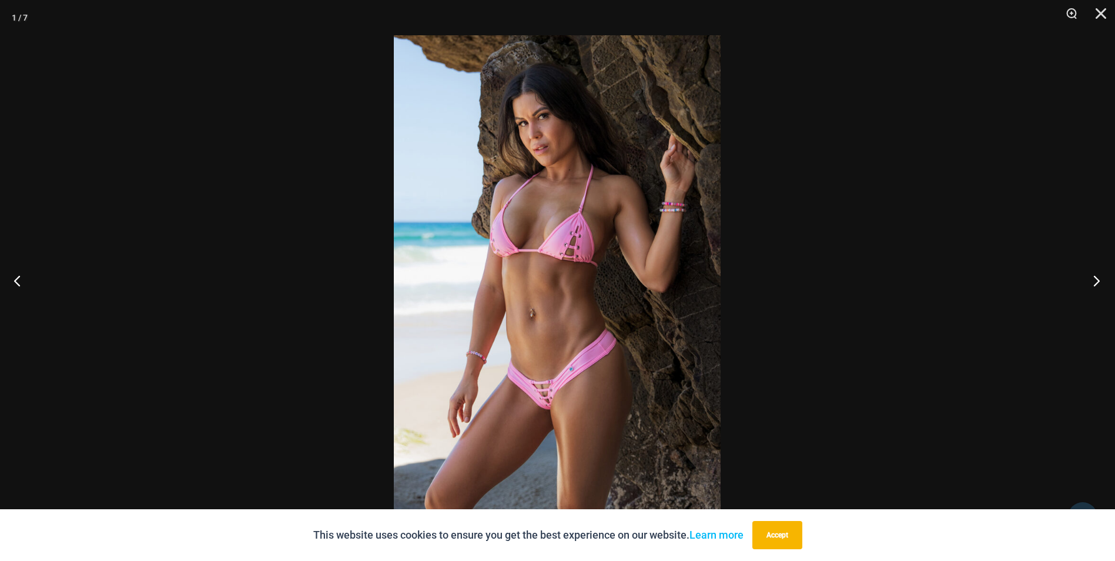
click at [1090, 276] on button "Next" at bounding box center [1093, 280] width 44 height 59
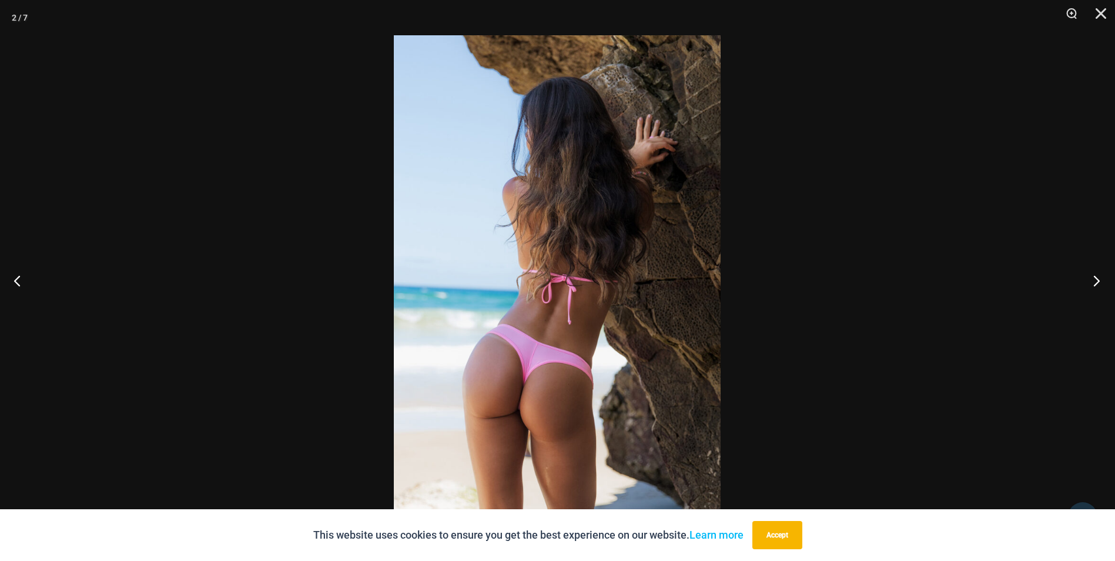
click at [1090, 276] on button "Next" at bounding box center [1093, 280] width 44 height 59
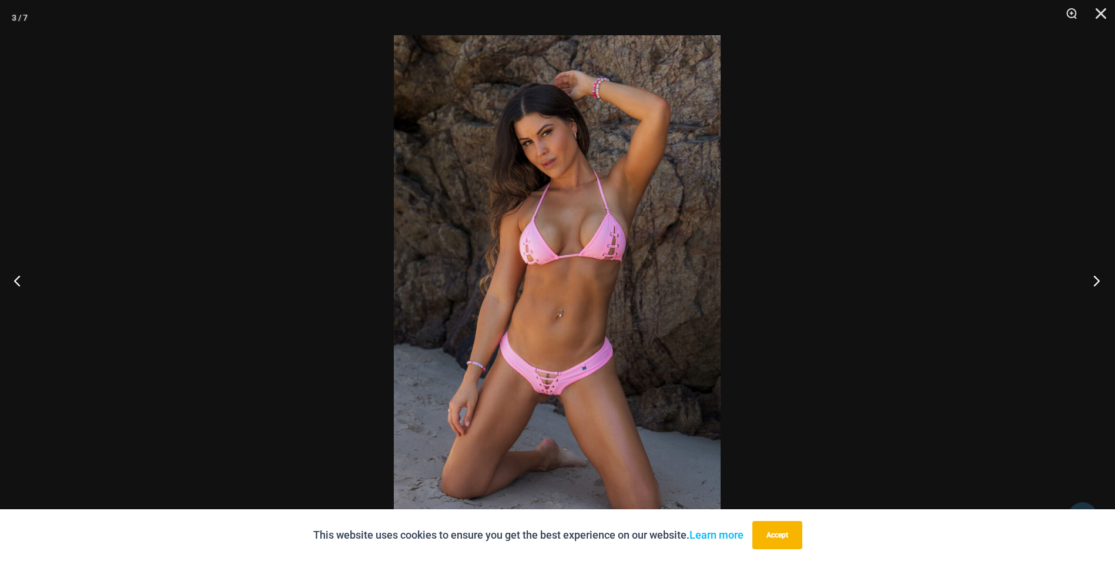
click at [1090, 276] on button "Next" at bounding box center [1093, 280] width 44 height 59
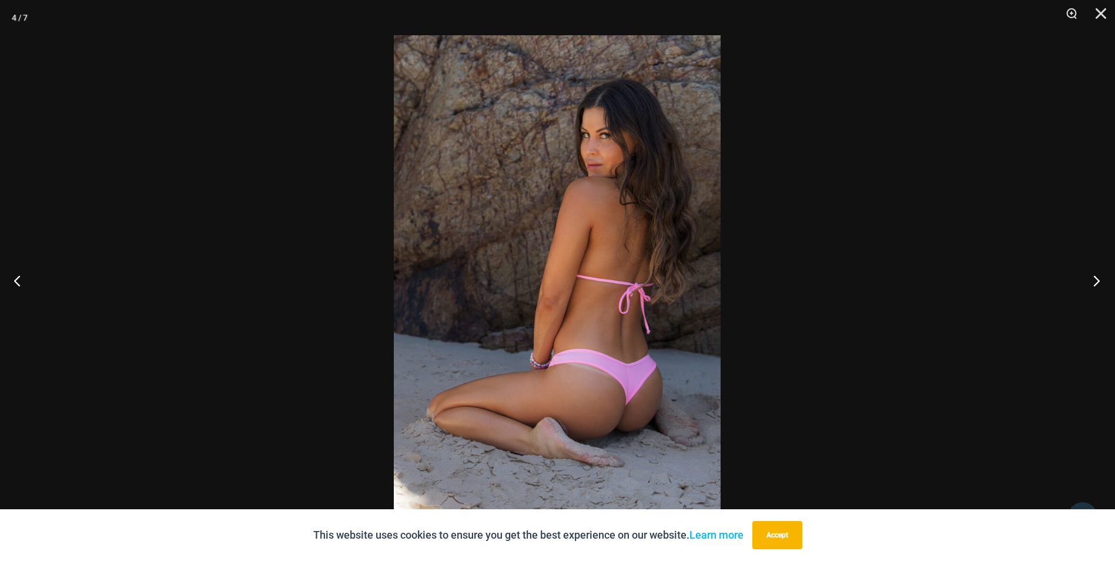
click at [1090, 276] on button "Next" at bounding box center [1093, 280] width 44 height 59
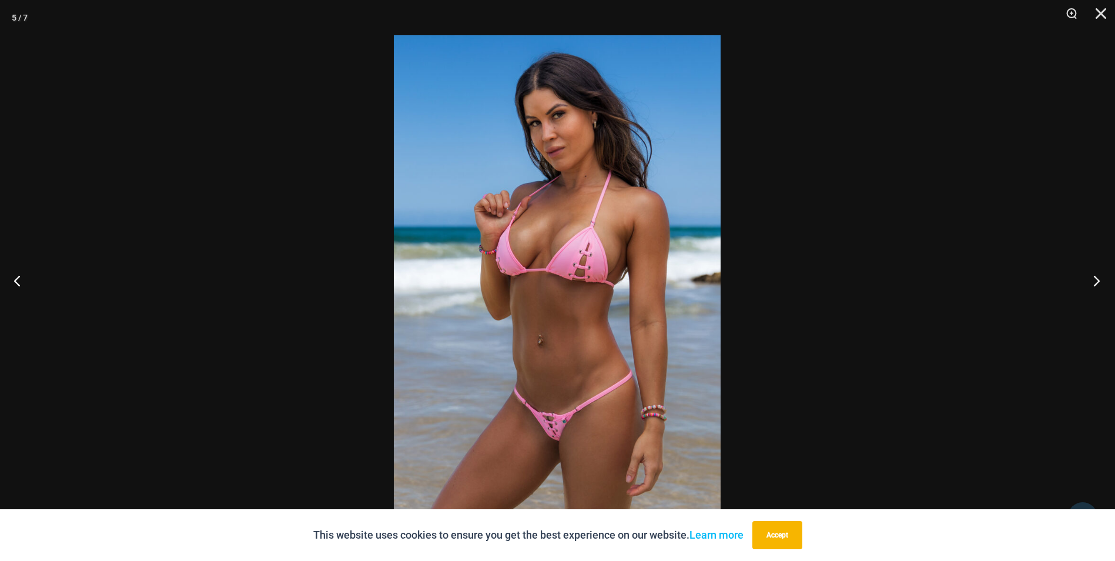
click at [1090, 276] on button "Next" at bounding box center [1093, 280] width 44 height 59
